Goal: Transaction & Acquisition: Purchase product/service

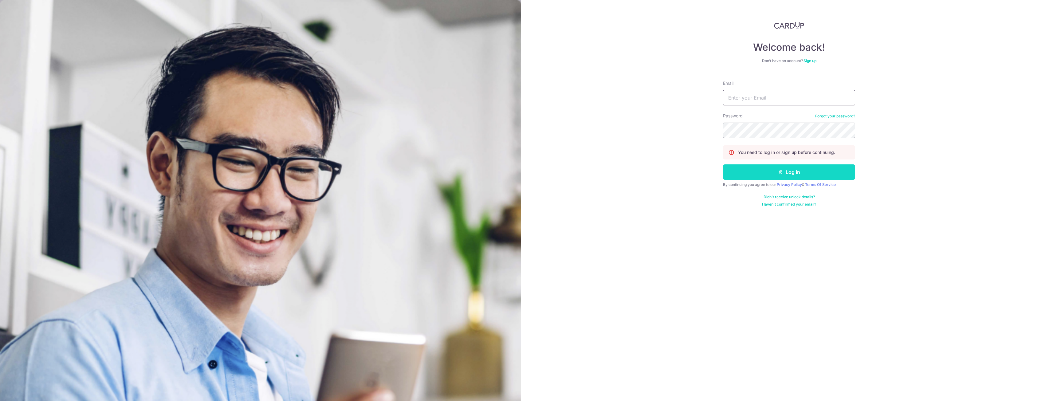
type input "sean@crowntpl.com"
click at [783, 177] on button "Log in" at bounding box center [789, 171] width 132 height 15
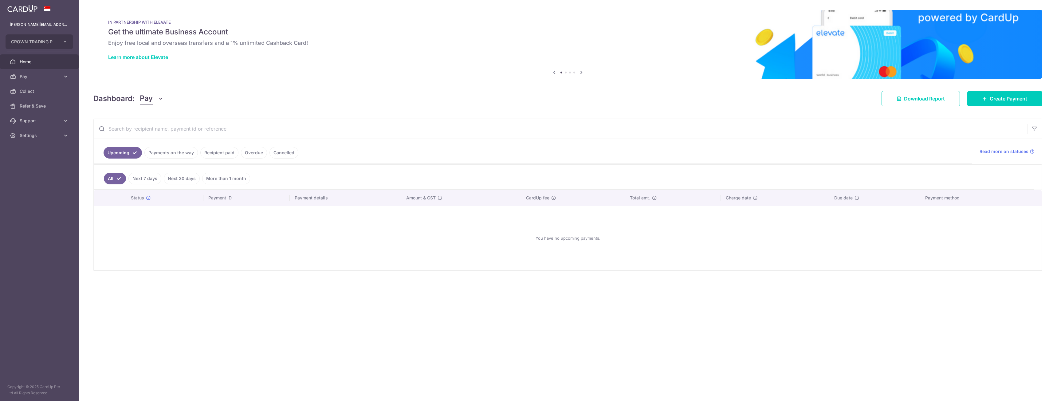
click at [303, 84] on div "× Pause Schedule Pause all future payments in this series Pause just this one p…" at bounding box center [568, 200] width 978 height 401
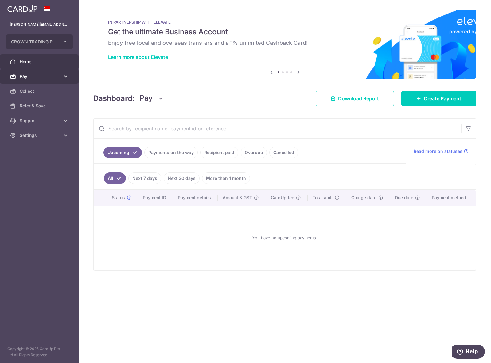
click at [65, 73] on link "Pay" at bounding box center [39, 76] width 79 height 15
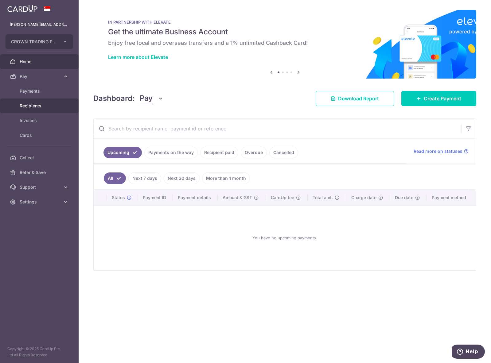
click at [49, 106] on span "Recipients" at bounding box center [40, 106] width 41 height 6
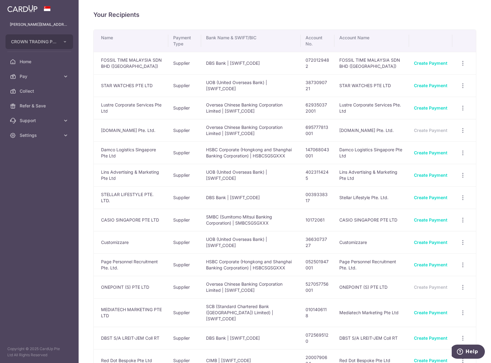
drag, startPoint x: 202, startPoint y: 27, endPoint x: 226, endPoint y: 33, distance: 23.7
click at [202, 27] on div "Your Recipients Name Payment Type Bank Name & SWIFT/BIC Account No. Account Nam…" at bounding box center [285, 181] width 413 height 363
click at [34, 76] on span "Pay" at bounding box center [40, 76] width 41 height 6
click at [25, 108] on span "Recipients" at bounding box center [40, 106] width 41 height 6
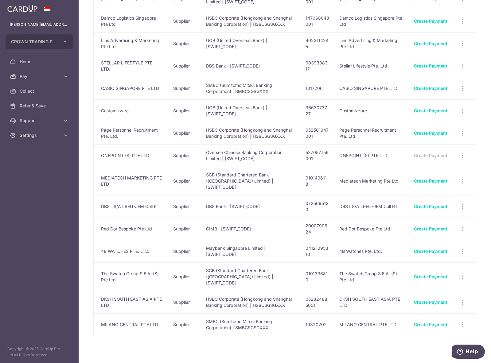
scroll to position [134, 0]
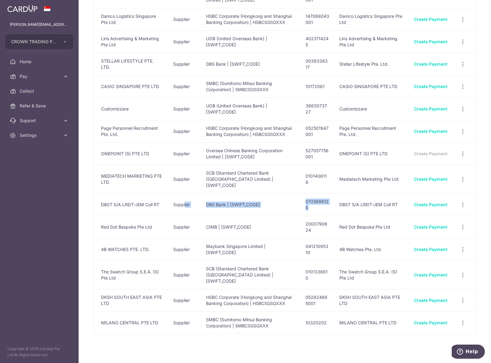
drag, startPoint x: 184, startPoint y: 200, endPoint x: 326, endPoint y: 203, distance: 141.7
click at [326, 203] on tr "DBST S/A LREIT-JEM Coll RT Supplier DBS Bank | [SWIFT_CODE] 0725695120 DBST S/A…" at bounding box center [285, 205] width 382 height 22
click at [311, 198] on td "0725695120" at bounding box center [318, 205] width 34 height 22
click at [431, 202] on link "Create Payment" at bounding box center [430, 204] width 33 height 5
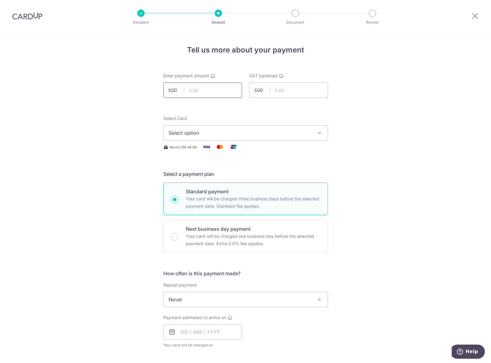
click at [207, 94] on input "text" at bounding box center [202, 90] width 79 height 15
click button "Add Card" at bounding box center [0, 0] width 0 height 0
type input "11,334.52"
click at [111, 128] on div "Tell us more about your payment Enter payment amount SGD 11,334.52 11334.52 GST…" at bounding box center [245, 330] width 491 height 597
drag, startPoint x: 169, startPoint y: 131, endPoint x: 182, endPoint y: 115, distance: 20.3
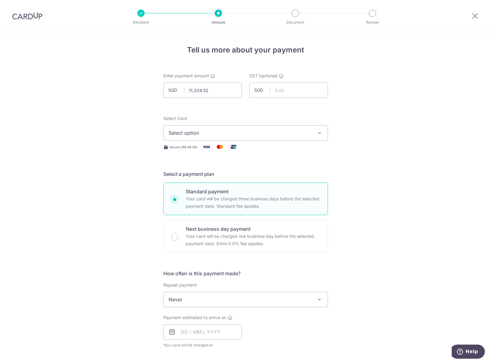
click at [169, 130] on span "Select option" at bounding box center [240, 132] width 143 height 7
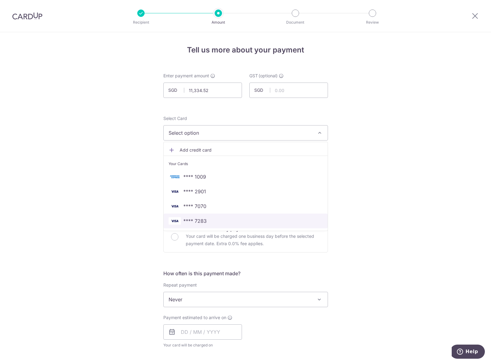
click at [211, 225] on link "**** 7283" at bounding box center [246, 221] width 164 height 15
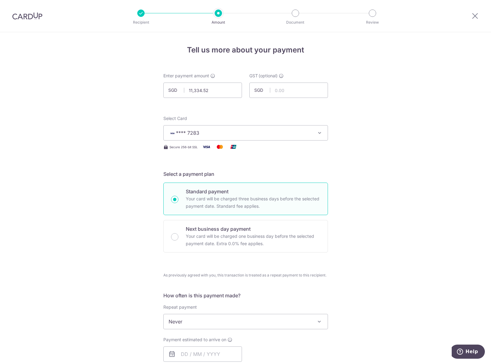
click at [199, 227] on p "Next business day payment" at bounding box center [253, 229] width 135 height 7
click at [178, 233] on input "Next business day payment Your card will be charged one business day before the…" at bounding box center [174, 236] width 7 height 7
radio input "false"
radio input "true"
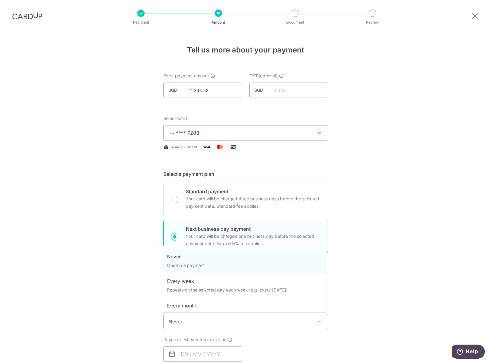
click at [203, 323] on span "Never" at bounding box center [246, 322] width 164 height 15
click at [209, 320] on span "Never" at bounding box center [246, 322] width 164 height 15
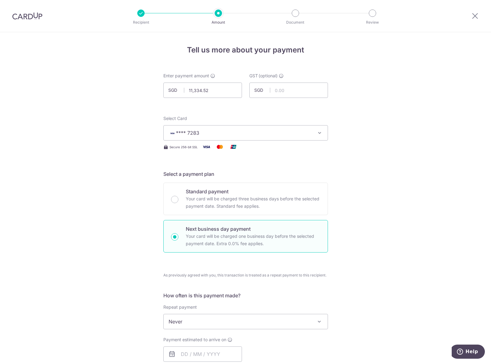
click at [129, 333] on div "Tell us more about your payment Enter payment amount SGD 11,334.52 11334.52 GST…" at bounding box center [245, 352] width 491 height 640
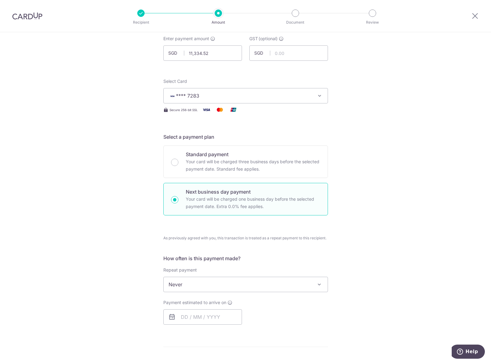
scroll to position [61, 0]
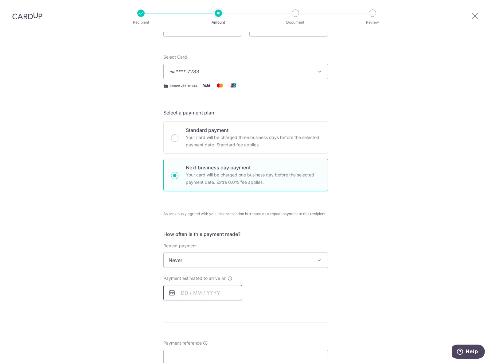
click at [202, 293] on input "text" at bounding box center [202, 292] width 79 height 15
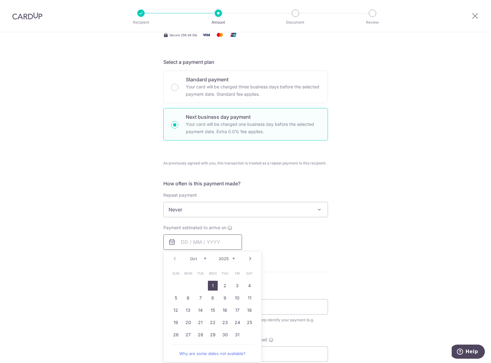
scroll to position [123, 0]
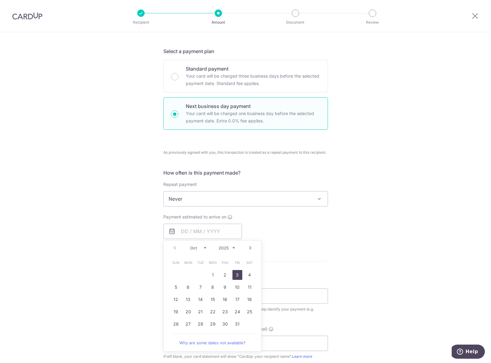
click at [233, 275] on link "3" at bounding box center [238, 275] width 10 height 10
type input "03/10/2025"
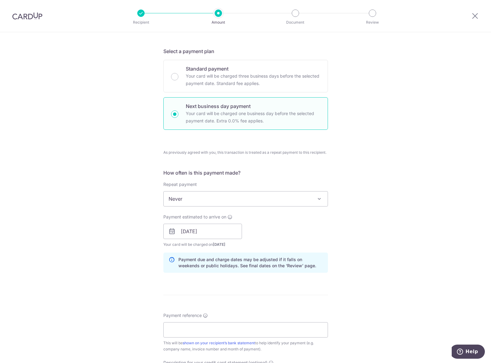
click at [348, 226] on div "Tell us more about your payment Enter payment amount SGD 11,334.52 11334.52 GST…" at bounding box center [245, 246] width 491 height 674
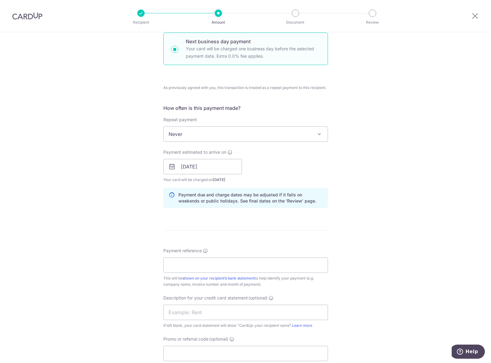
scroll to position [276, 0]
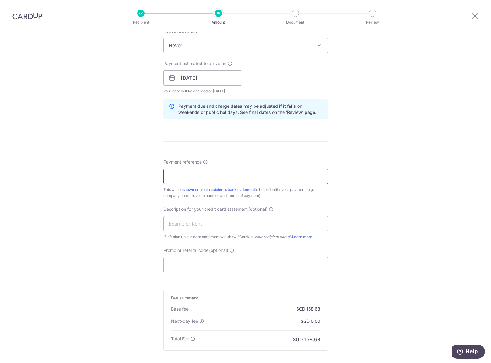
click at [297, 179] on input "Payment reference" at bounding box center [245, 176] width 165 height 15
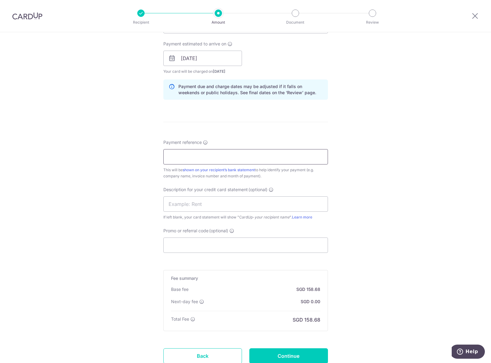
scroll to position [307, 0]
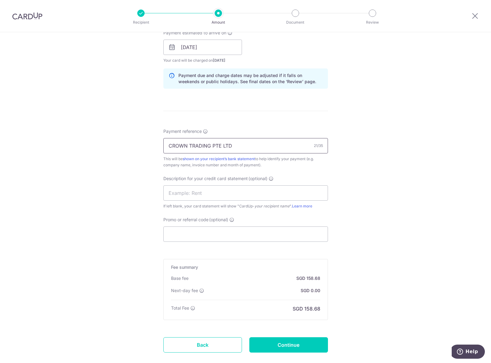
type input "CROWN TRADING PTE LTD"
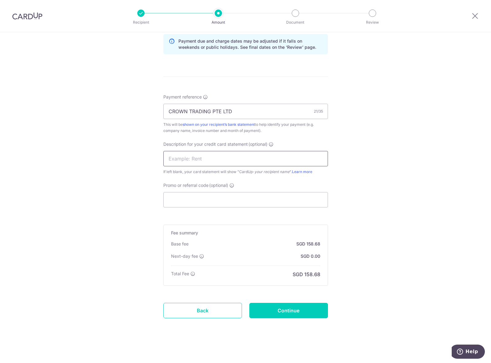
scroll to position [343, 0]
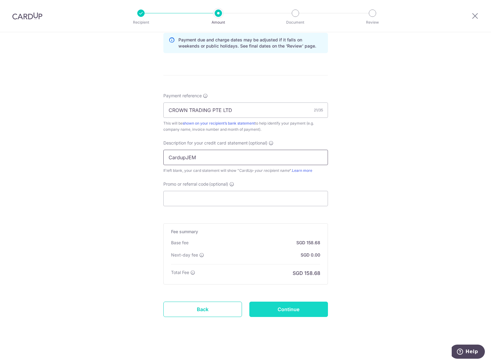
type input "CardupJEM"
click at [292, 307] on input "Continue" at bounding box center [288, 309] width 79 height 15
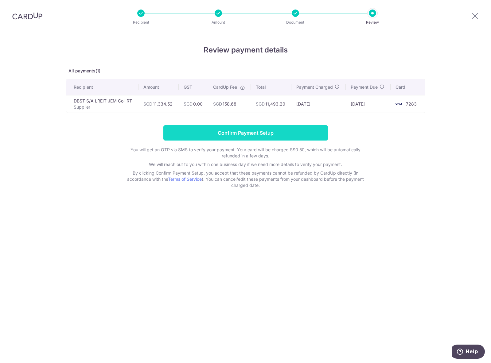
click at [265, 131] on input "Confirm Payment Setup" at bounding box center [245, 132] width 165 height 15
